Goal: Information Seeking & Learning: Find specific fact

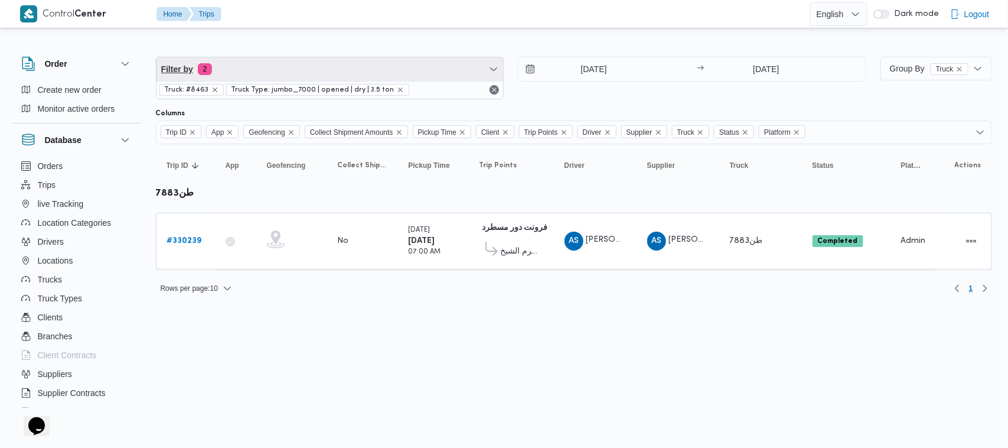
click at [337, 68] on span "Filter by 2" at bounding box center [329, 69] width 347 height 24
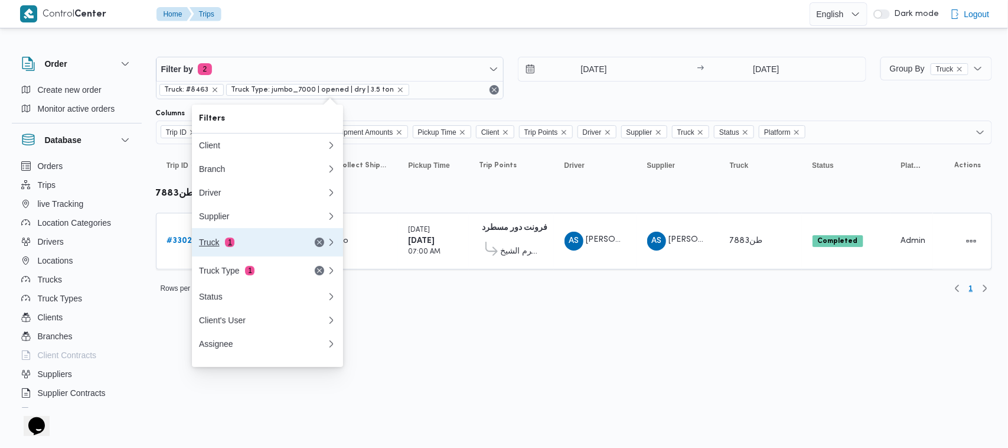
click at [266, 246] on div "Truck 1" at bounding box center [248, 241] width 99 height 9
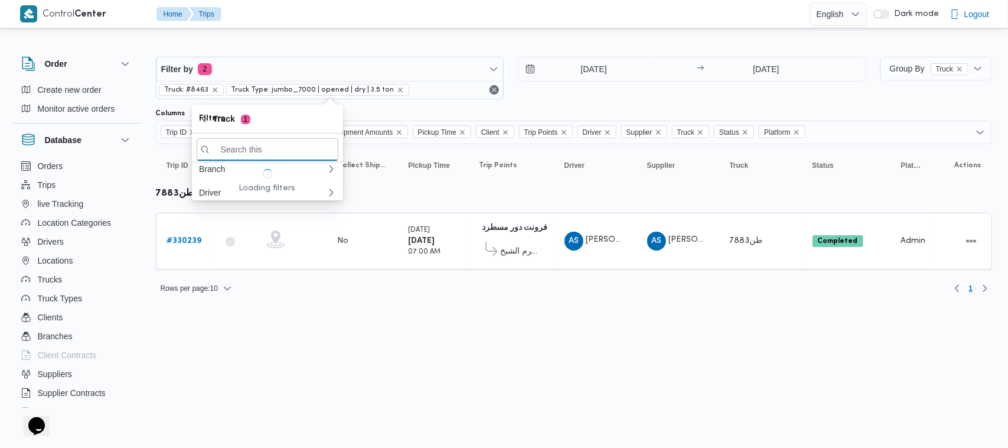
paste input "9583"
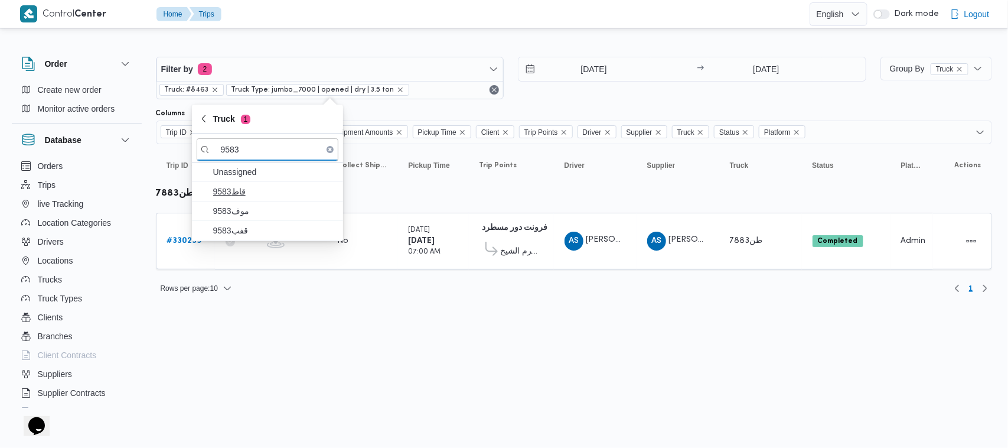
type input "9583"
click at [238, 199] on span "9583قاط" at bounding box center [268, 191] width 142 height 19
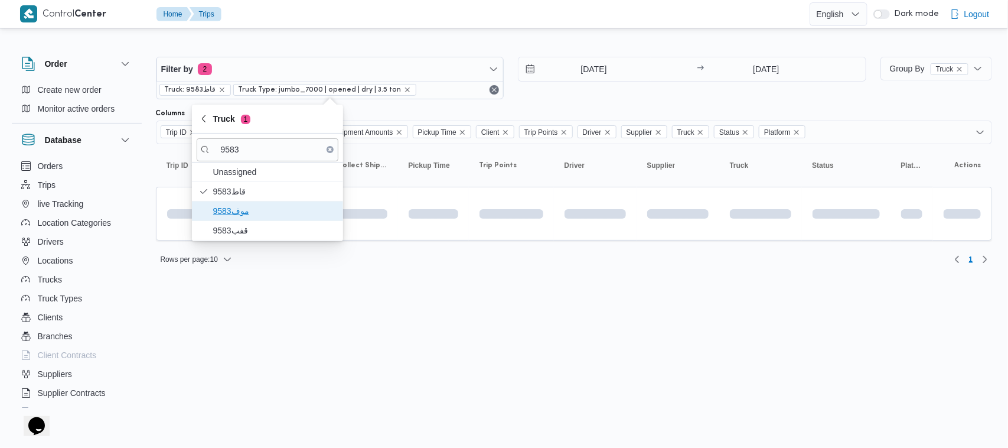
click at [243, 210] on span "موف9583" at bounding box center [274, 211] width 123 height 14
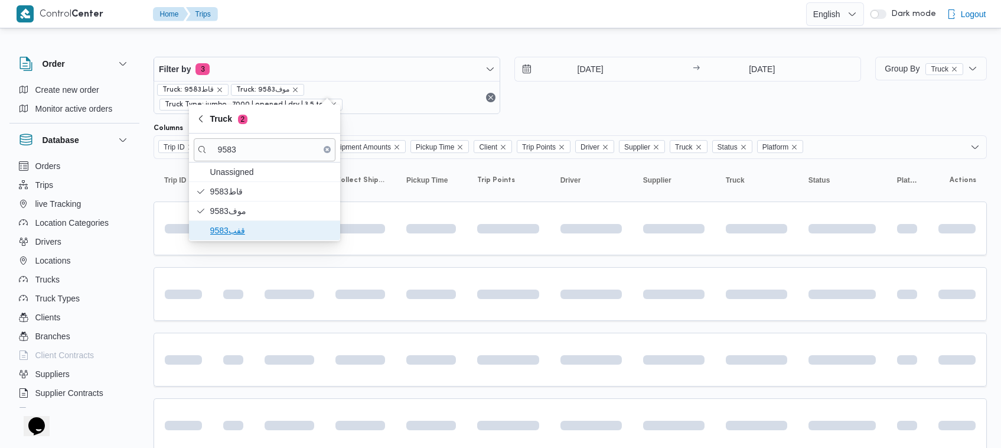
click at [246, 235] on span "قفب9583" at bounding box center [271, 230] width 123 height 14
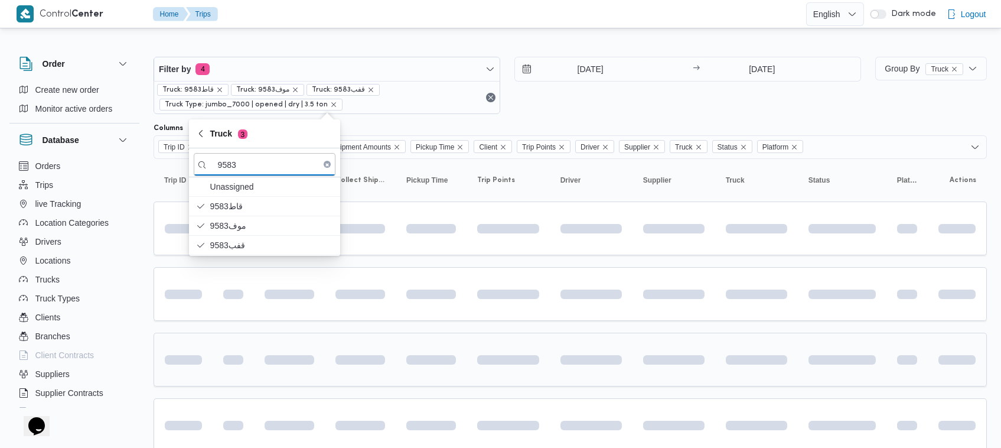
click at [305, 337] on td at bounding box center [289, 359] width 71 height 54
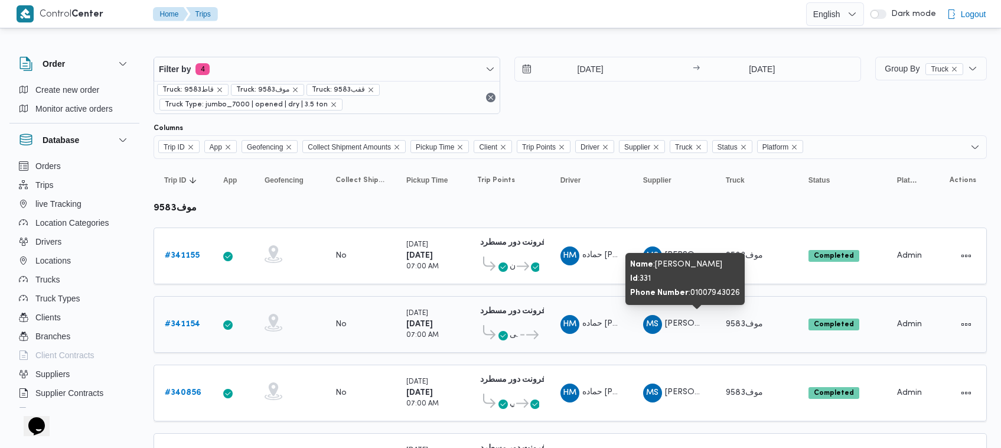
click at [684, 321] on span "محمد صلاح عبداللطيف الشريف" at bounding box center [698, 323] width 67 height 8
copy tr "محمد صلاح عبداللطيف الشريف Truck"
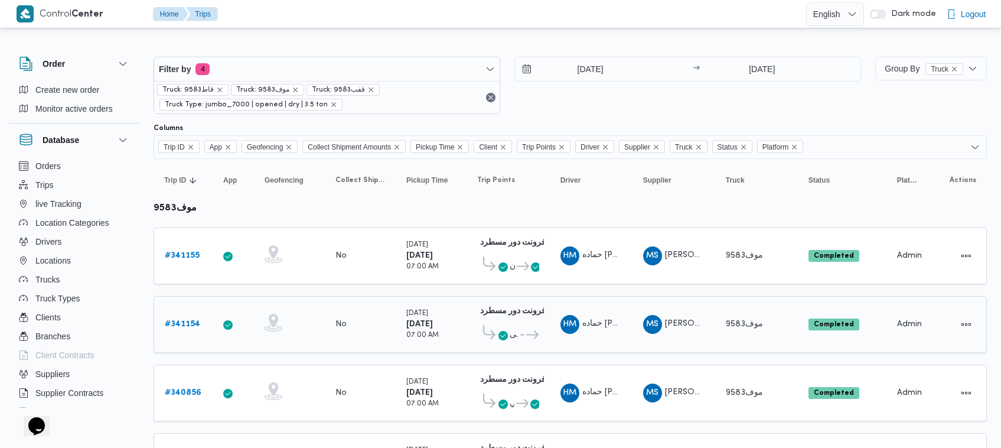
click at [736, 325] on span "موف9583" at bounding box center [744, 324] width 37 height 8
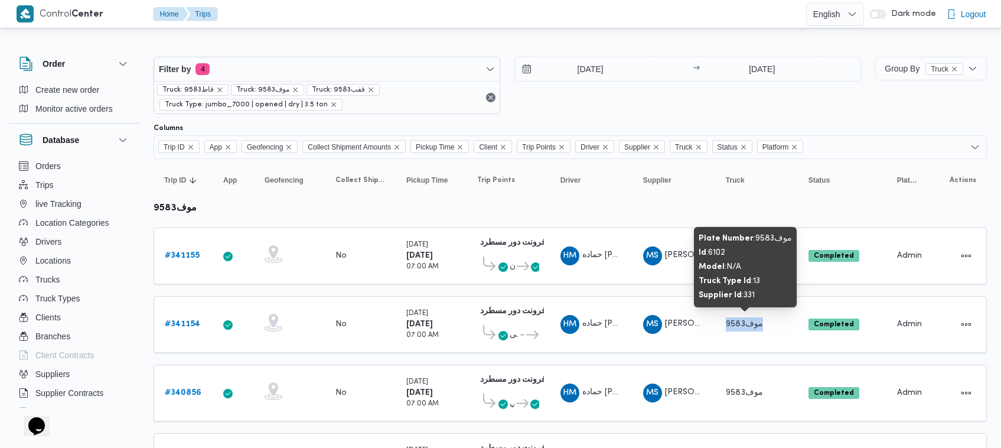
copy span "موف9583"
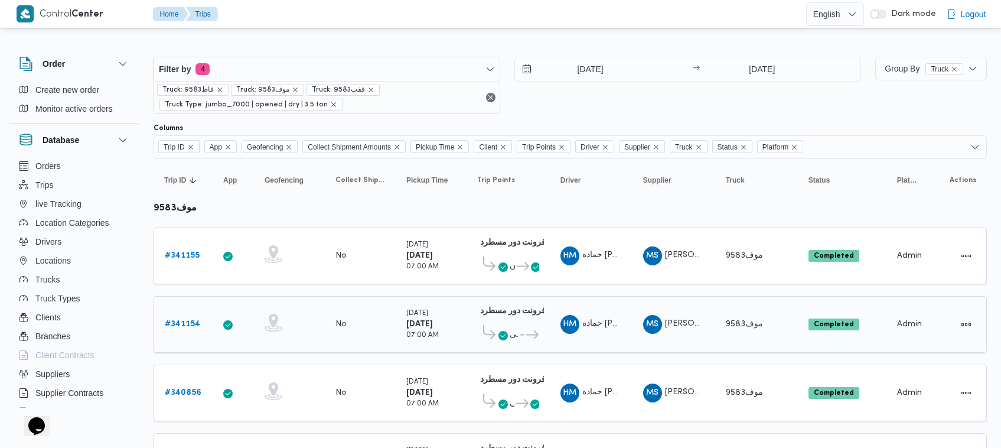
click at [596, 319] on span "حماده محمد عبدالخالق ابو احمد" at bounding box center [627, 323] width 90 height 8
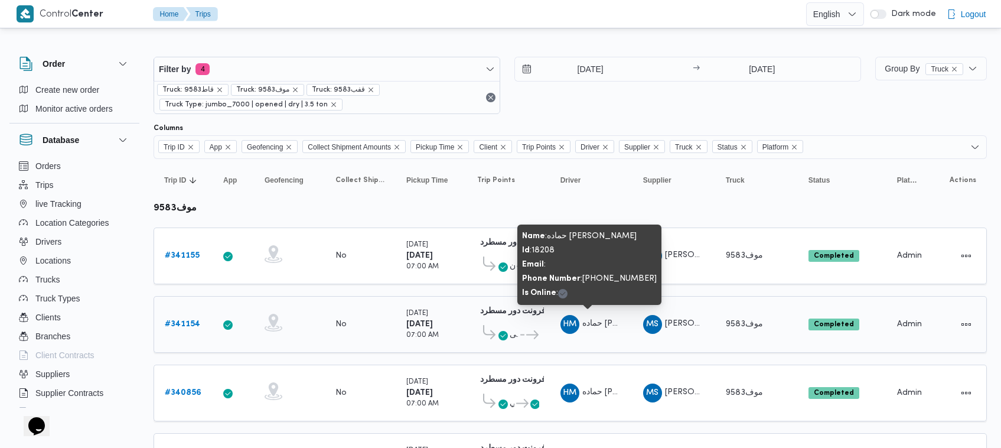
click at [596, 319] on span "حماده محمد عبدالخالق ابو احمد" at bounding box center [627, 323] width 90 height 8
copy tr "حماده محمد عبدالخالق ابو احمد Supplier"
